Goal: Information Seeking & Learning: Find specific fact

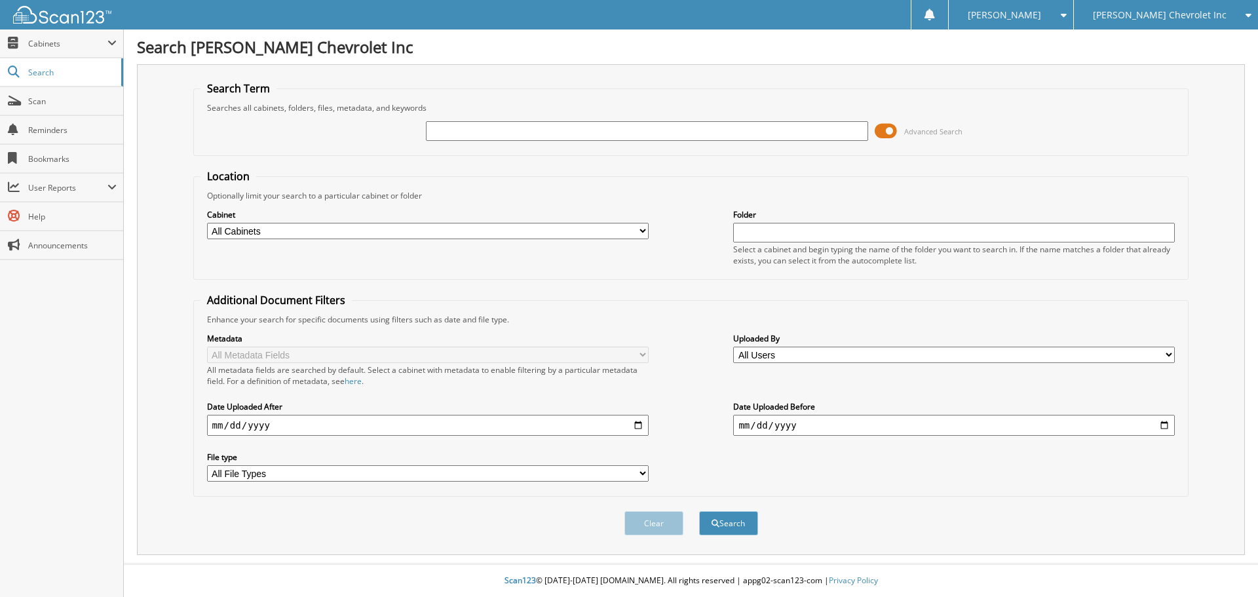
paste input "NIKITA KHUNT"
type input "NIKITA KHUNT"
click at [699, 511] on button "Search" at bounding box center [728, 523] width 59 height 24
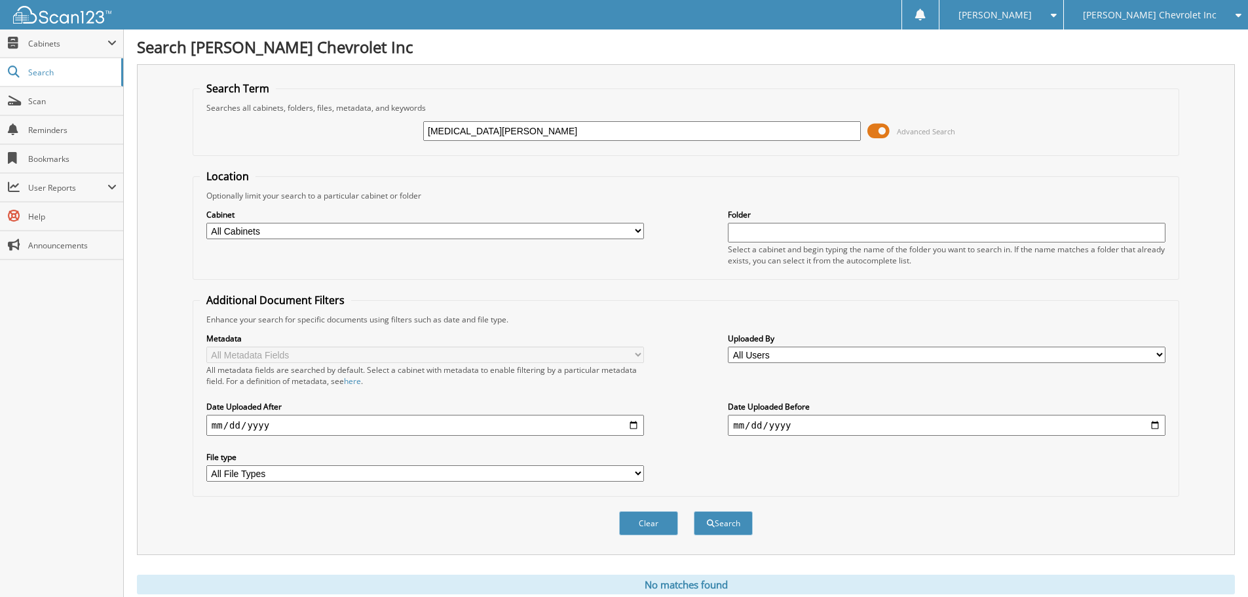
drag, startPoint x: 477, startPoint y: 128, endPoint x: 355, endPoint y: 145, distance: 123.0
click at [355, 145] on div "NIKITA KHUNT Advanced Search" at bounding box center [686, 130] width 972 height 35
type input "raj KHUNT"
click at [694, 511] on button "Search" at bounding box center [723, 523] width 59 height 24
click at [43, 70] on span "Search" at bounding box center [71, 72] width 86 height 11
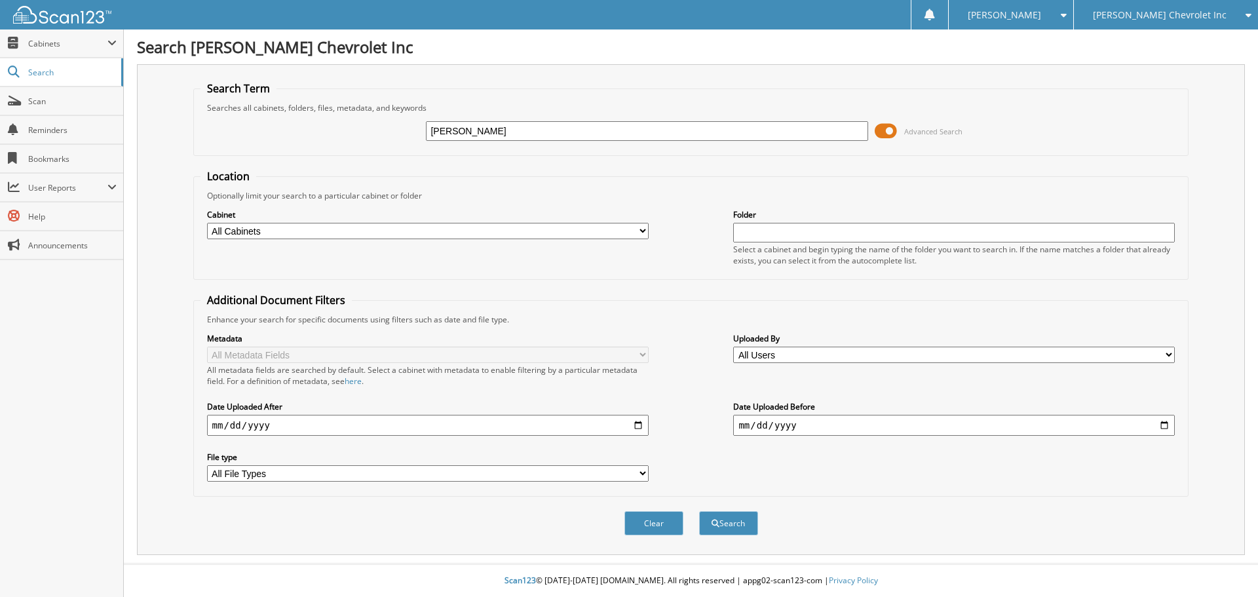
type input "khunt"
click at [699, 511] on button "Search" at bounding box center [728, 523] width 59 height 24
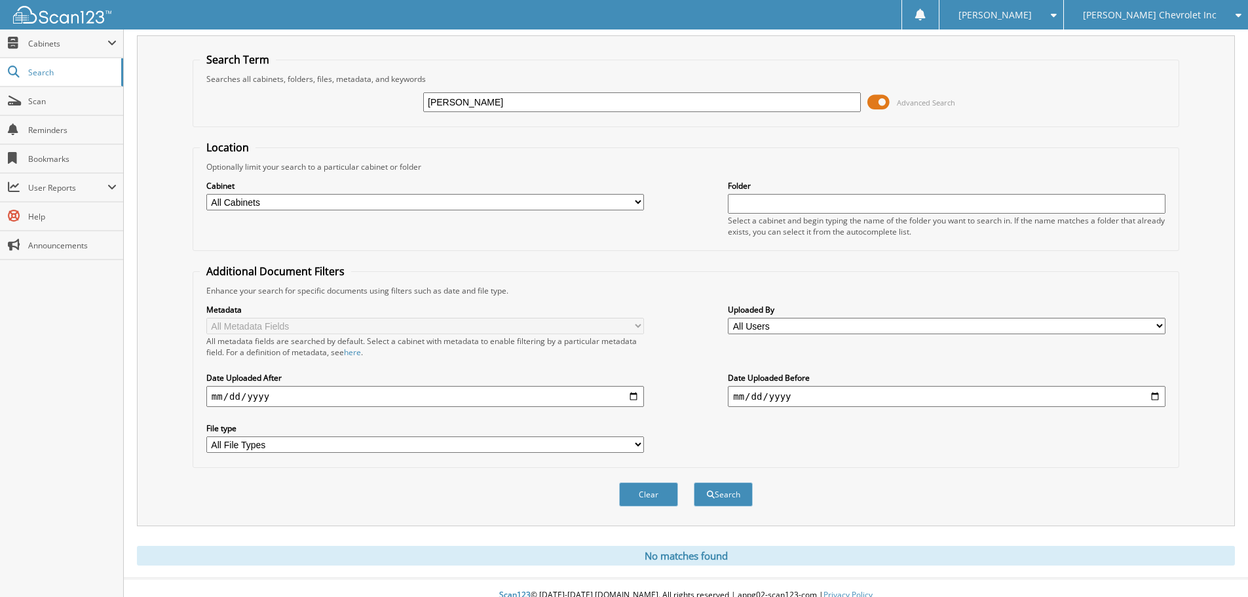
scroll to position [44, 0]
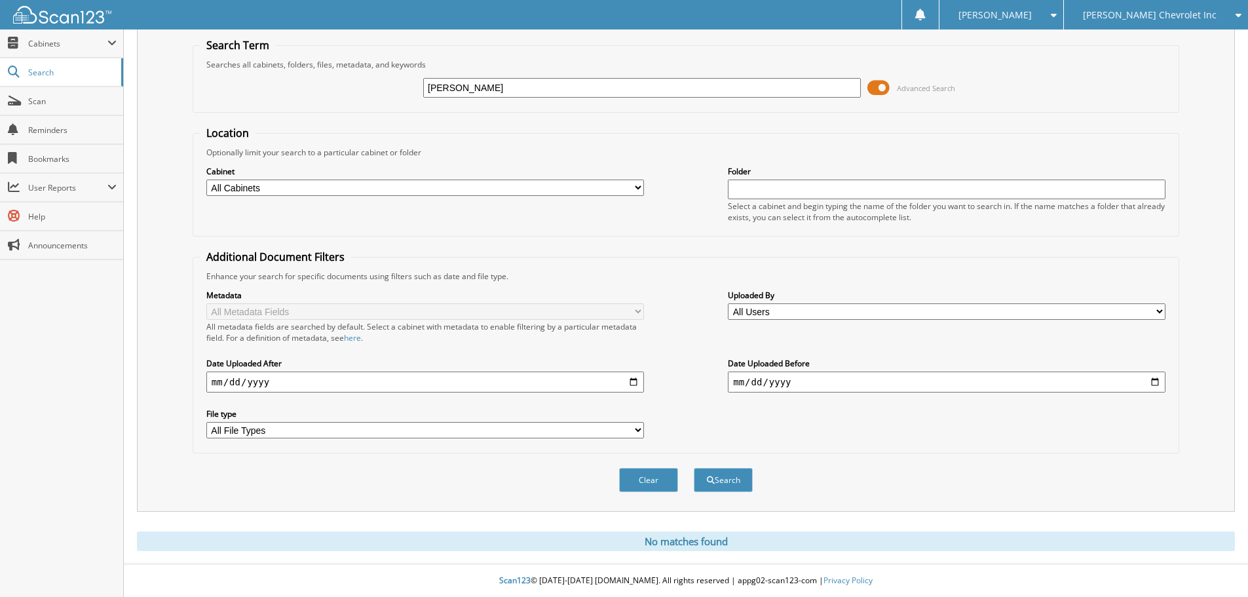
click at [471, 189] on select "All Cabinets ACCOUNTS PAYABLE AUDIT AUTOMATE SERVICE RO CAR DEALS CDK SERVICE R…" at bounding box center [425, 188] width 438 height 16
select select "19507"
click at [206, 180] on select "All Cabinets ACCOUNTS PAYABLE AUDIT AUTOMATE SERVICE RO CAR DEALS CDK SERVICE R…" at bounding box center [425, 188] width 438 height 16
click at [712, 483] on span "submit" at bounding box center [711, 480] width 8 height 8
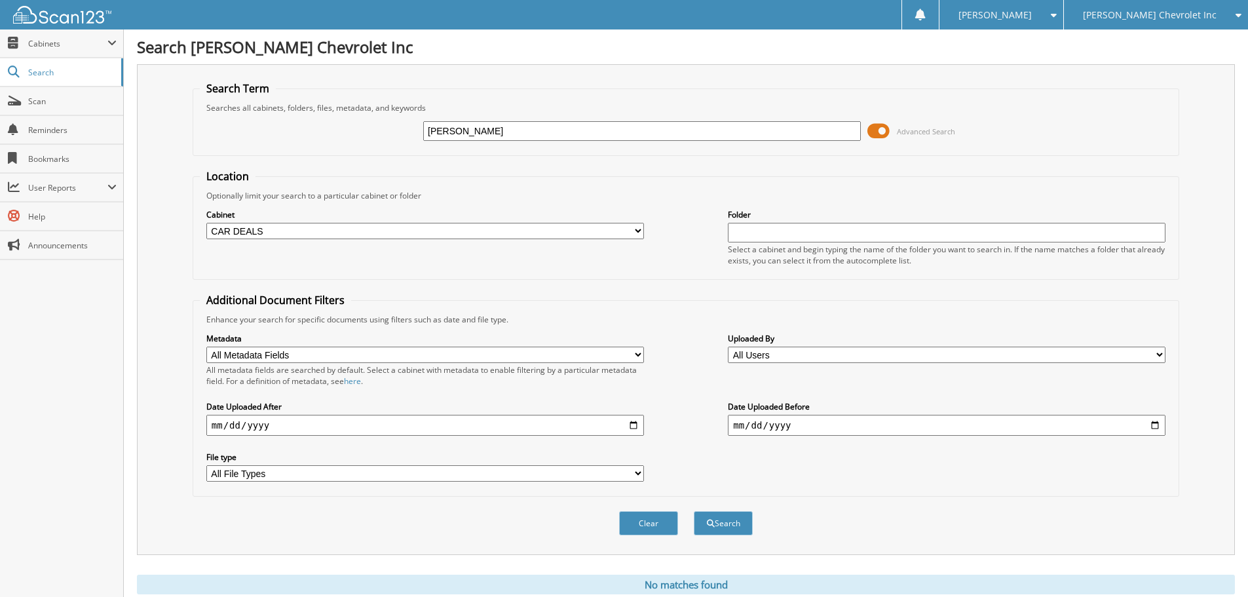
drag, startPoint x: 470, startPoint y: 123, endPoint x: 248, endPoint y: 134, distance: 221.7
click at [261, 134] on div "[PERSON_NAME] Advanced Search" at bounding box center [686, 130] width 972 height 35
paste input "26215"
type input "26215"
click at [694, 511] on button "Search" at bounding box center [723, 523] width 59 height 24
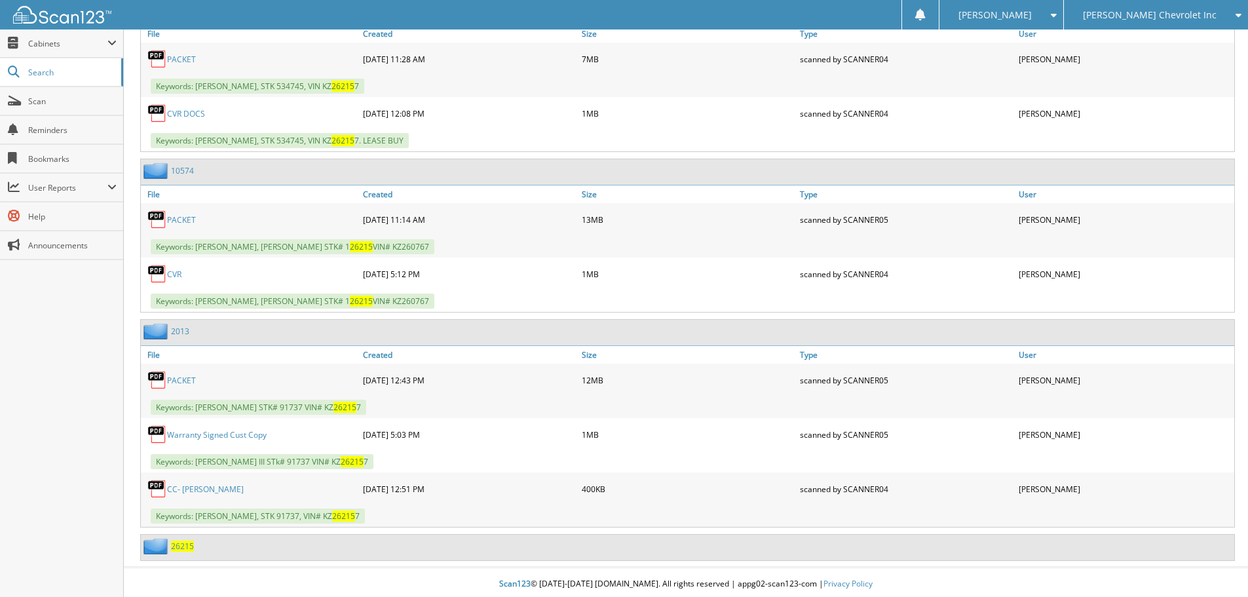
scroll to position [672, 0]
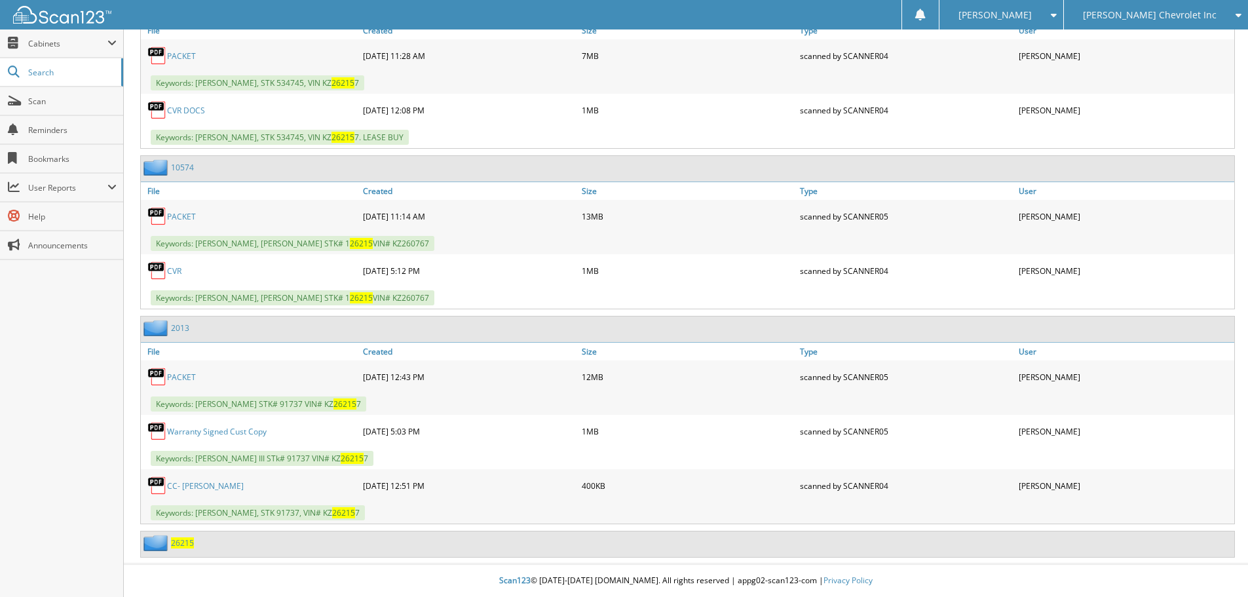
click at [181, 542] on span "26215" at bounding box center [182, 542] width 23 height 11
